Goal: Task Accomplishment & Management: Use online tool/utility

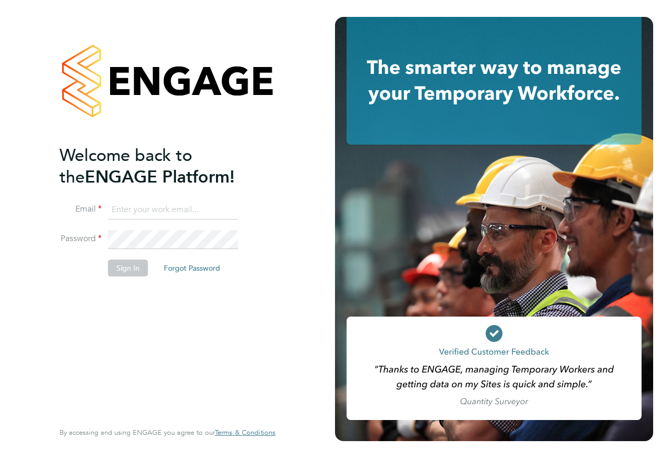
click at [212, 202] on input at bounding box center [173, 209] width 130 height 19
click at [212, 202] on input "[PERSON_NAME][DOMAIN_NAME][EMAIL_ADDRESS][PERSON_NAME][PERSON_NAME][DOMAIN_NAME]" at bounding box center [173, 209] width 130 height 19
type input "B"
type input "n"
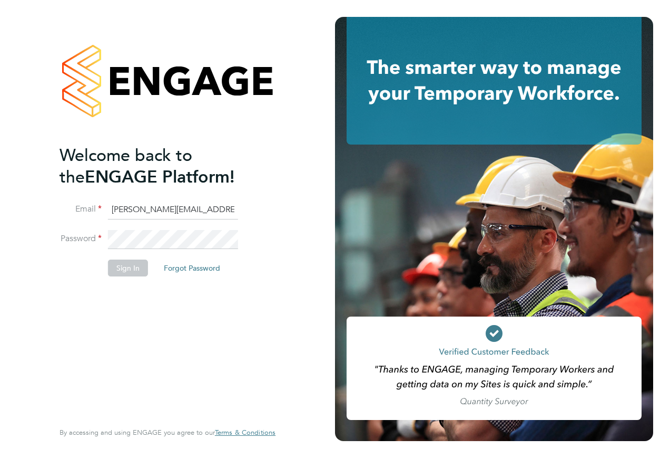
type input "[PERSON_NAME][EMAIL_ADDRESS][PERSON_NAME][PERSON_NAME][DOMAIN_NAME]"
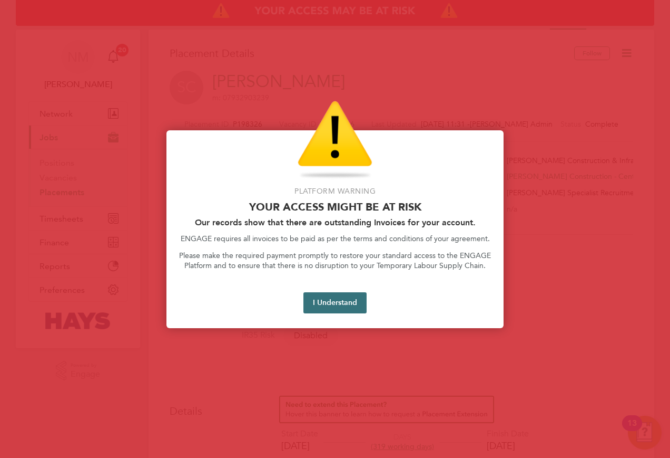
click at [308, 292] on button "I Understand" at bounding box center [335, 302] width 63 height 21
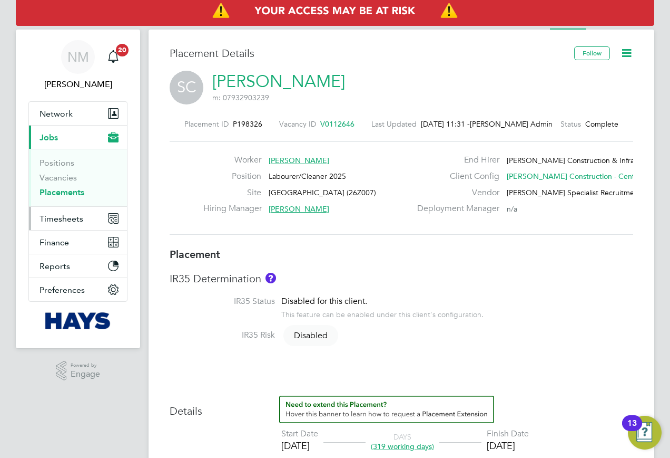
click at [77, 229] on button "Timesheets" at bounding box center [78, 218] width 98 height 23
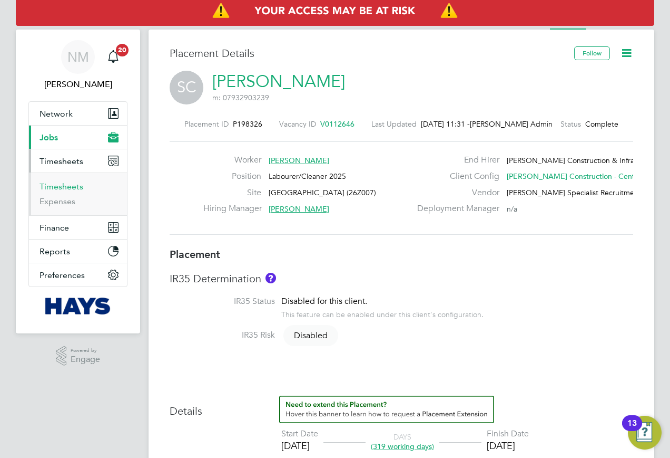
click at [62, 190] on link "Timesheets" at bounding box center [62, 186] width 44 height 10
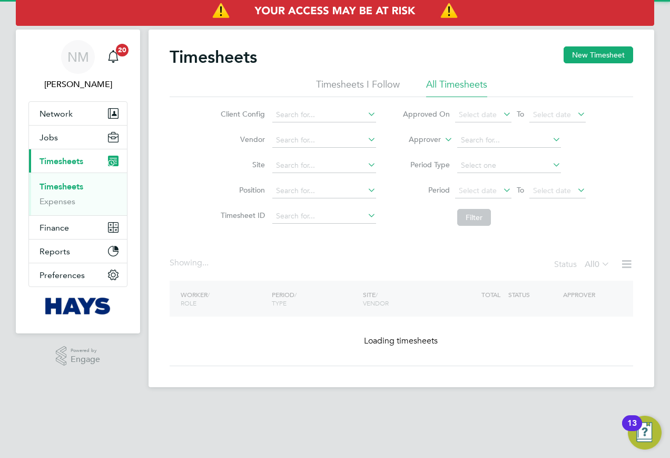
click at [431, 139] on label "Approver" at bounding box center [417, 139] width 47 height 11
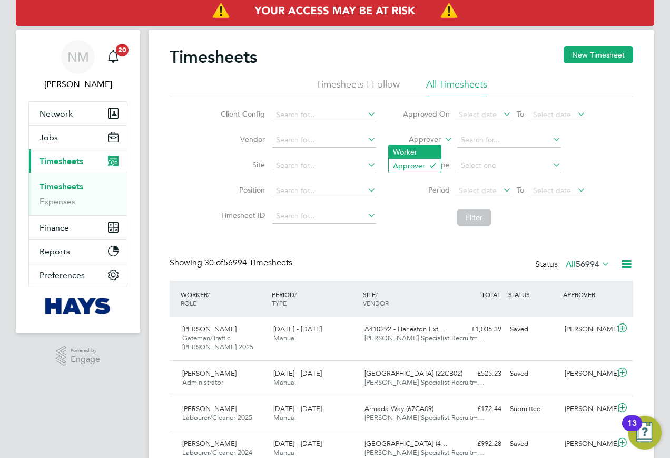
click at [421, 147] on li "Worker" at bounding box center [415, 152] width 52 height 14
click at [464, 141] on input at bounding box center [510, 140] width 104 height 15
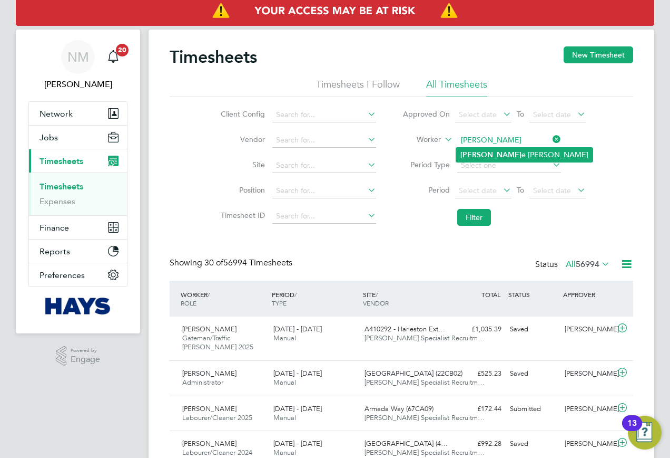
click at [490, 160] on li "Leeann e Ridgway" at bounding box center [524, 155] width 137 height 14
type input "Leeanne Ridgway"
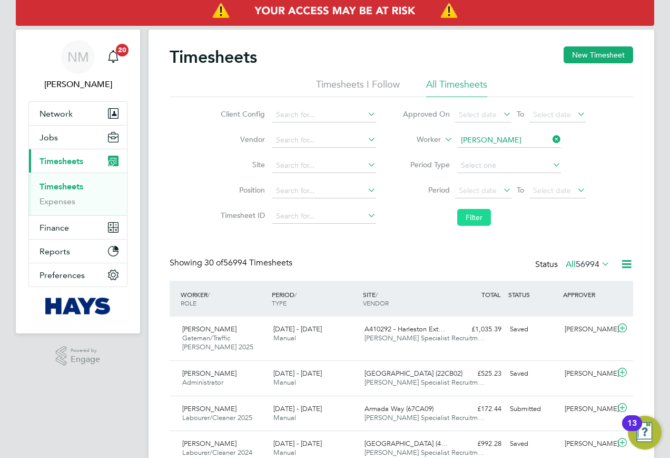
click at [468, 216] on button "Filter" at bounding box center [475, 217] width 34 height 17
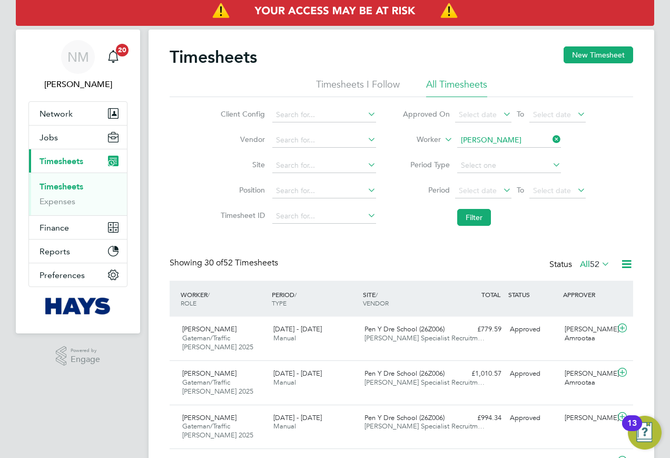
click at [551, 137] on icon at bounding box center [551, 139] width 0 height 15
click at [525, 134] on input at bounding box center [510, 140] width 104 height 15
click at [522, 151] on li "Keith Bow en" at bounding box center [508, 155] width 105 height 14
type input "Keith Bowen"
click at [468, 216] on button "Filter" at bounding box center [475, 217] width 34 height 17
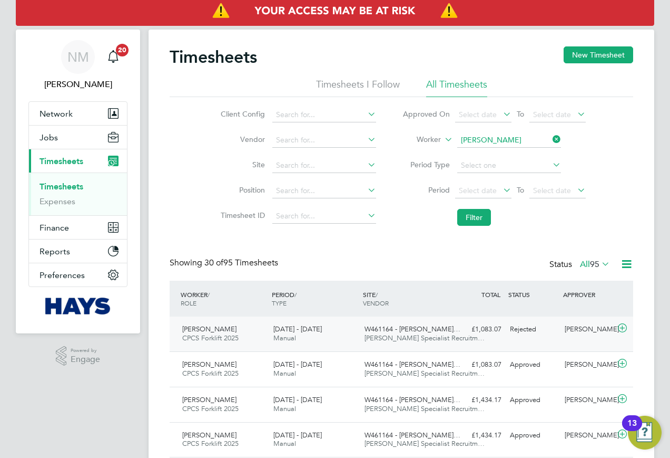
click at [467, 339] on div "Keith Bowen CPCS Forklift 2025 23 - 29 Aug 2025 23 - 29 Aug 2025 Manual W461164…" at bounding box center [402, 333] width 464 height 35
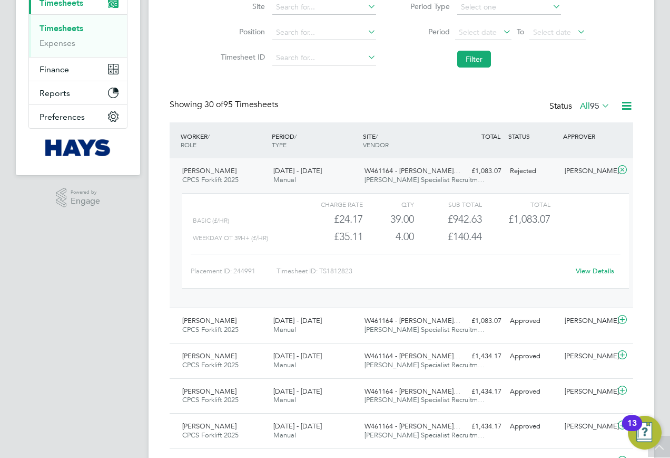
click at [585, 273] on link "View Details" at bounding box center [595, 270] width 38 height 9
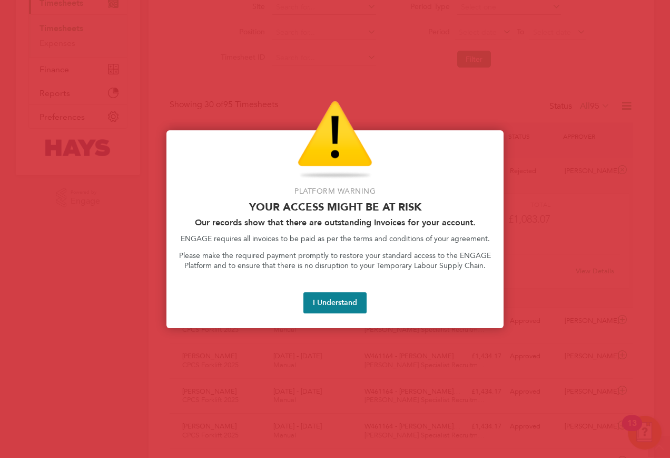
scroll to position [27, 92]
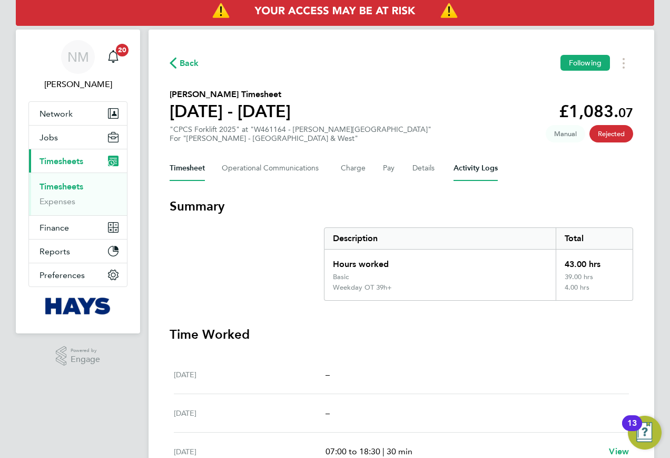
click at [448, 170] on div "Timesheet Operational Communications Charge Pay Details Activity Logs" at bounding box center [402, 167] width 464 height 25
click at [456, 172] on Logs-tab "Activity Logs" at bounding box center [476, 167] width 44 height 25
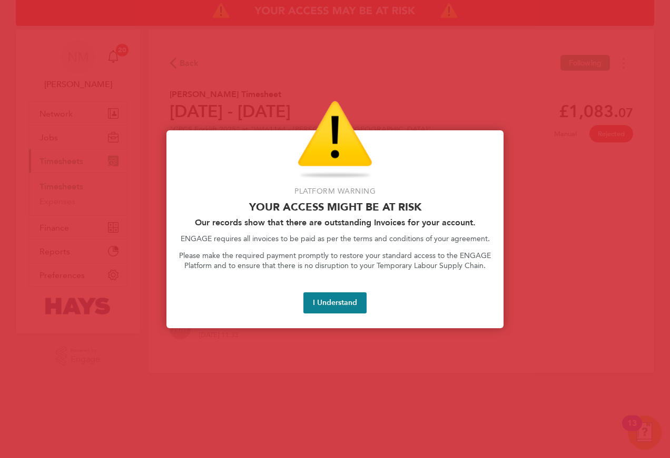
click at [339, 304] on button "I Understand" at bounding box center [335, 302] width 63 height 21
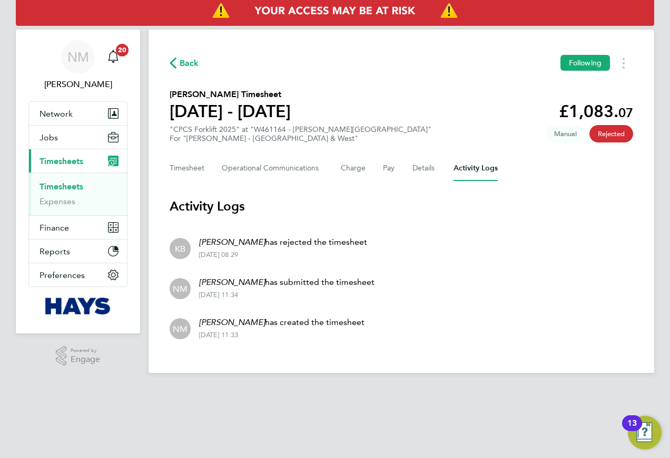
click at [197, 55] on div "Back Following" at bounding box center [402, 63] width 464 height 16
click at [184, 72] on div "Back Following Keith Bowen's Timesheet 23 - 29 Aug 2025 £1,083. 07 "CPCS Forkli…" at bounding box center [402, 201] width 506 height 343
click at [192, 63] on span "Back" at bounding box center [190, 63] width 20 height 13
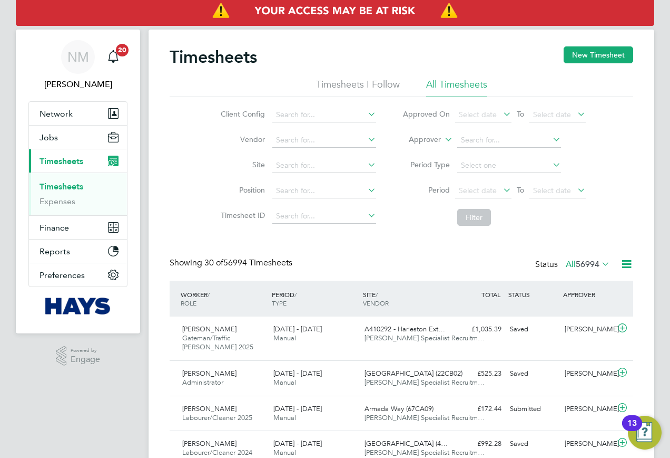
click at [441, 141] on label "Approver" at bounding box center [417, 139] width 47 height 11
click at [423, 153] on li "Worker" at bounding box center [415, 152] width 52 height 14
click at [489, 142] on input at bounding box center [510, 140] width 104 height 15
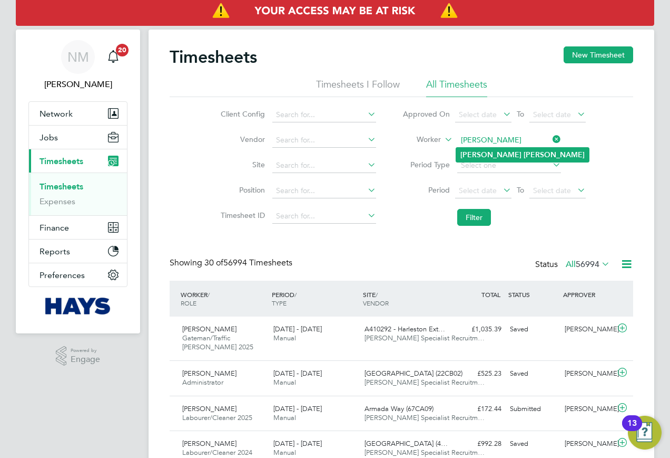
click at [523, 156] on li "Keith Bowen" at bounding box center [522, 155] width 133 height 14
type input "Keith Bowen"
drag, startPoint x: 473, startPoint y: 222, endPoint x: 451, endPoint y: 227, distance: 23.2
click at [472, 222] on button "Filter" at bounding box center [475, 217] width 34 height 17
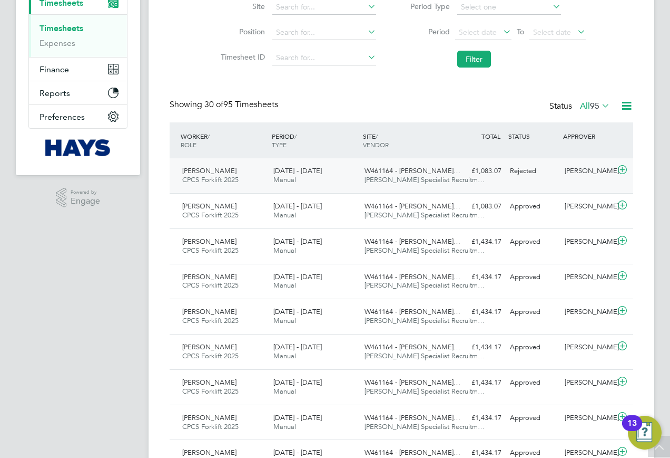
click at [342, 182] on div "23 - 29 Aug 2025 Manual" at bounding box center [314, 175] width 91 height 26
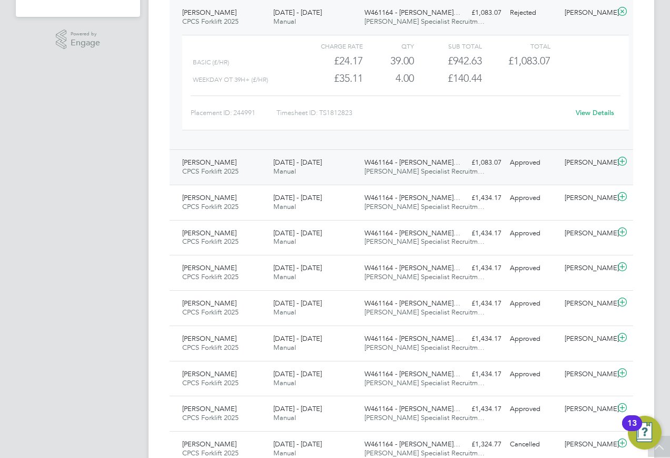
click at [397, 177] on div "W461164 - Slade Lane… Hays Specialist Recruitm…" at bounding box center [406, 167] width 91 height 26
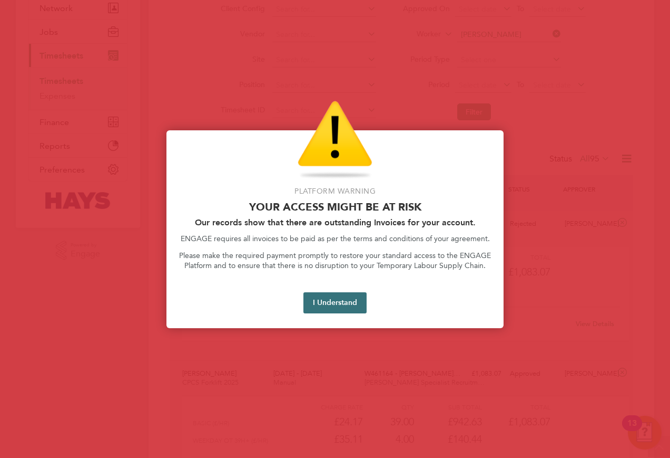
click at [329, 304] on button "I Understand" at bounding box center [335, 302] width 63 height 21
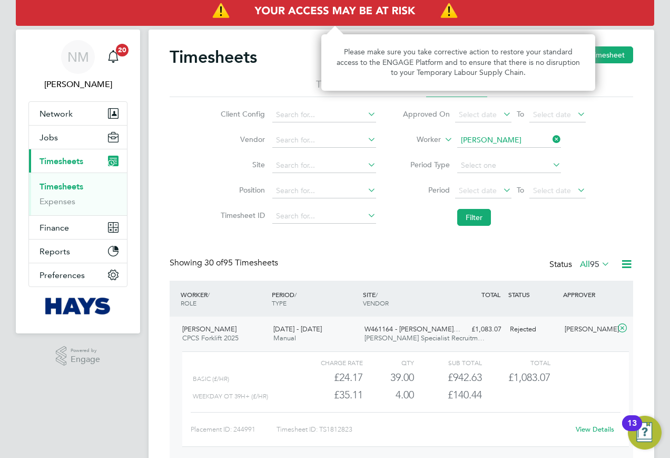
scroll to position [27, 92]
